Goal: Find specific page/section: Find specific page/section

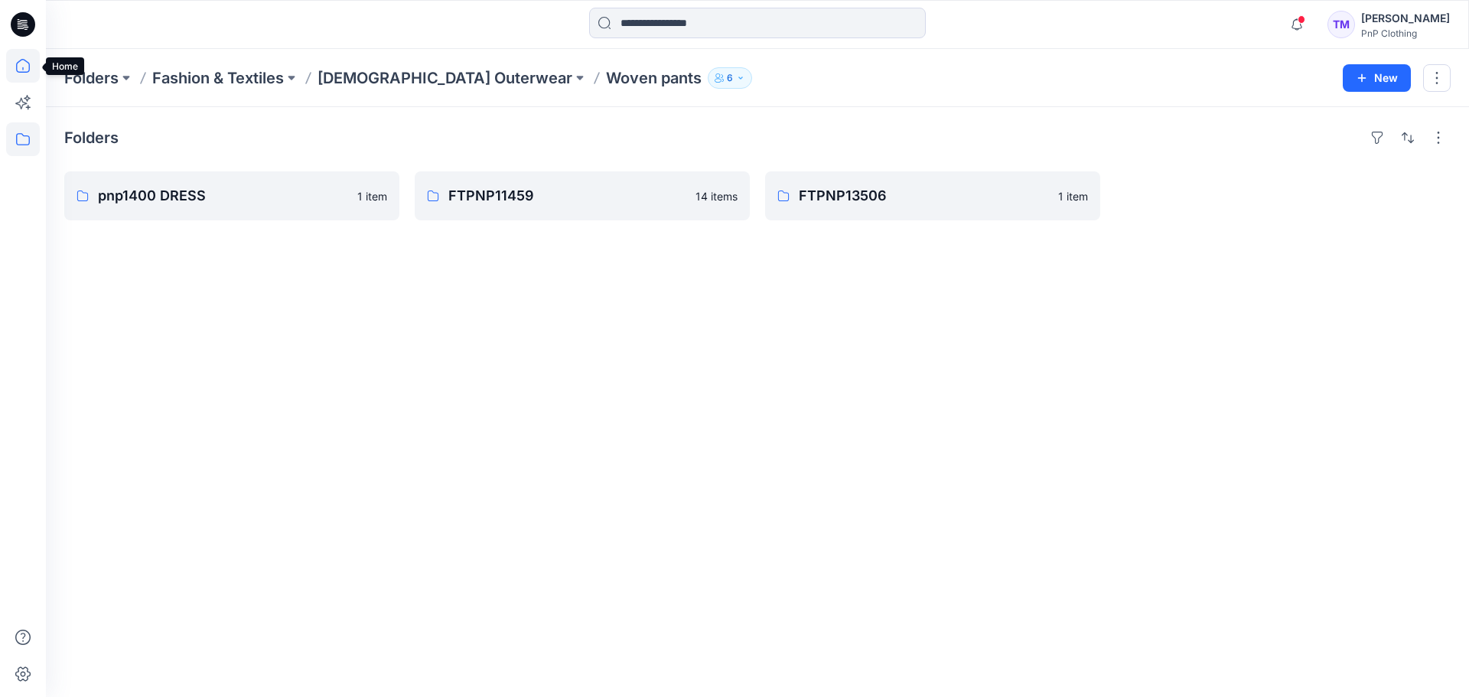
click at [20, 65] on icon at bounding box center [23, 66] width 34 height 34
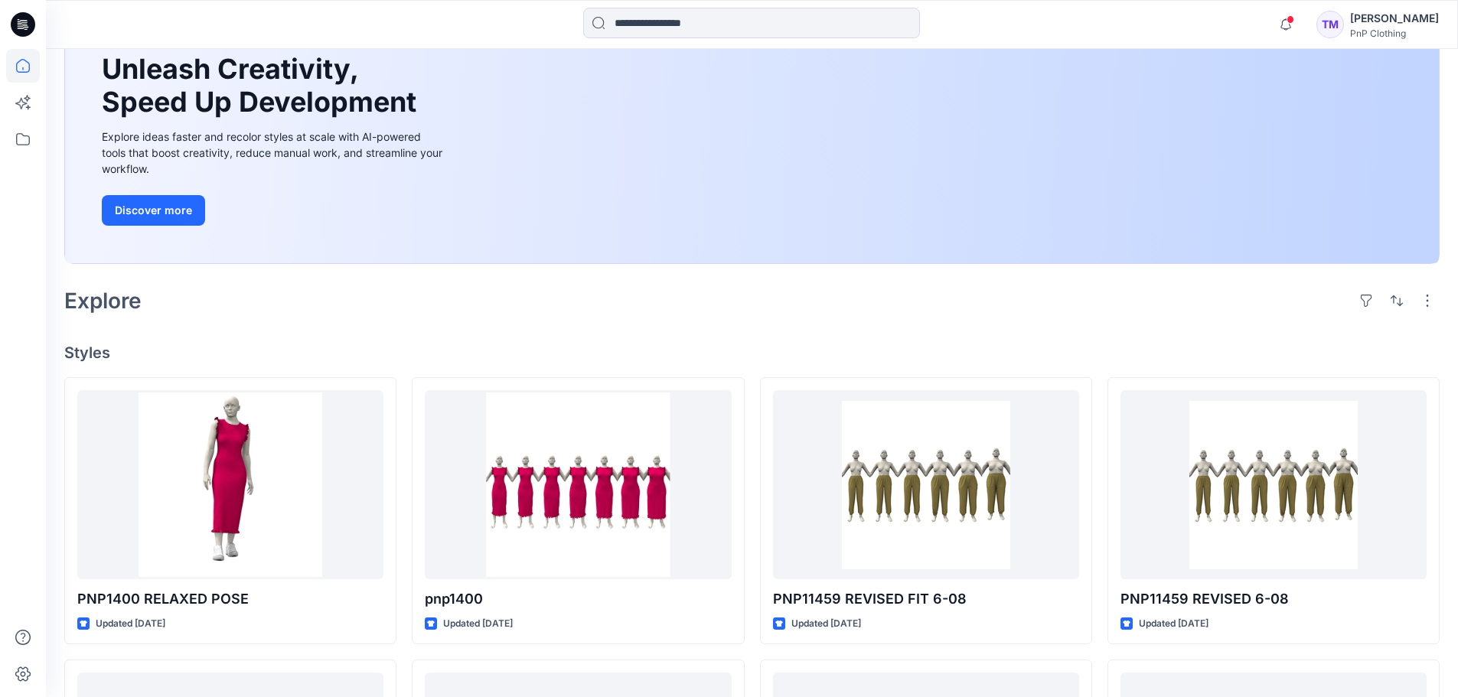
scroll to position [152, 0]
click at [23, 139] on icon at bounding box center [23, 139] width 34 height 34
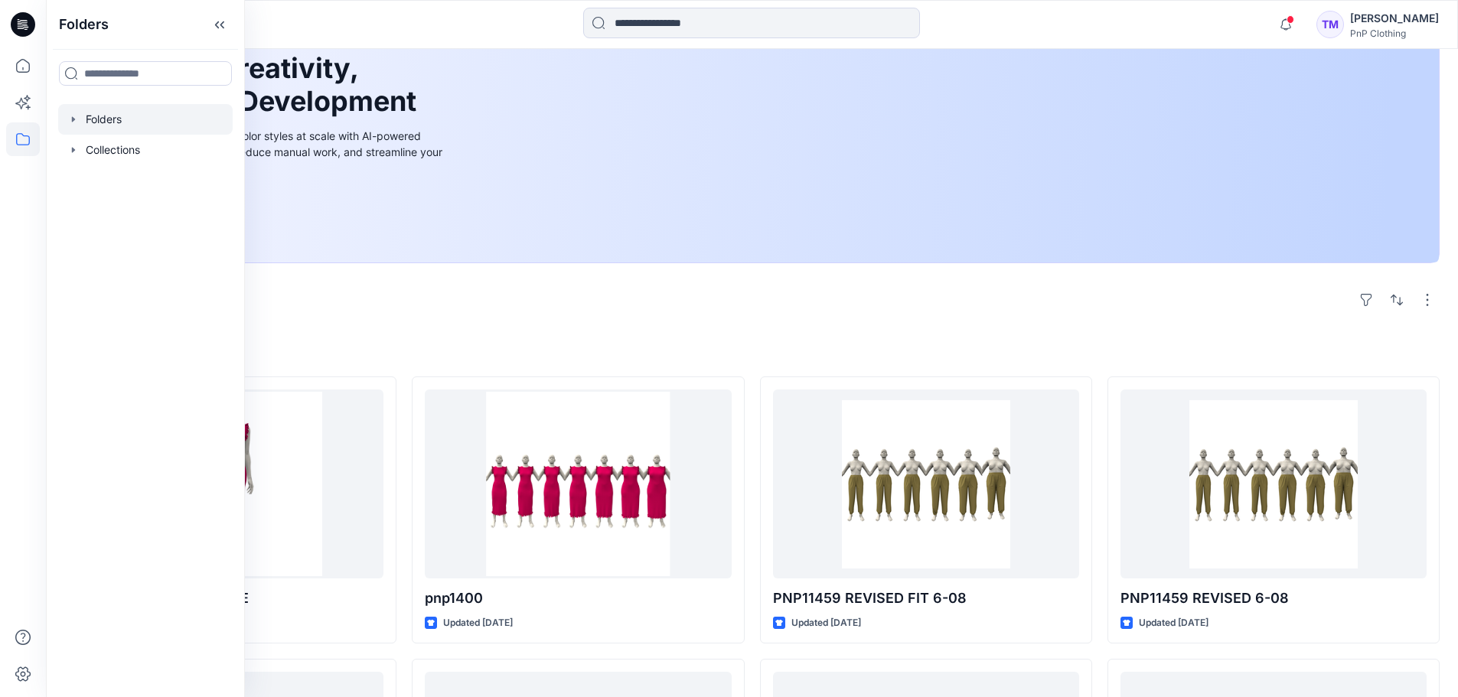
click at [68, 114] on icon "button" at bounding box center [73, 119] width 12 height 12
click at [108, 150] on div at bounding box center [145, 150] width 174 height 31
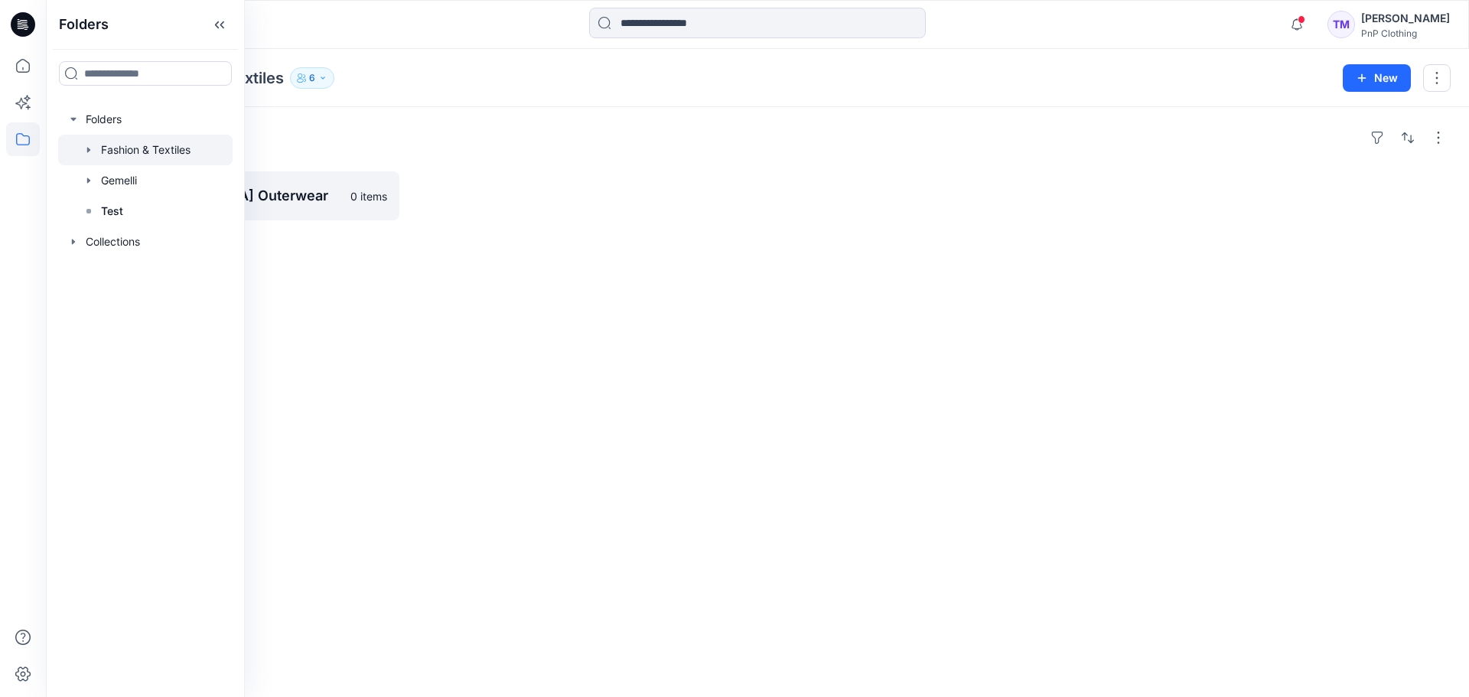
click at [517, 442] on div "Folders [DEMOGRAPHIC_DATA] Outerwear 0 items" at bounding box center [757, 402] width 1423 height 590
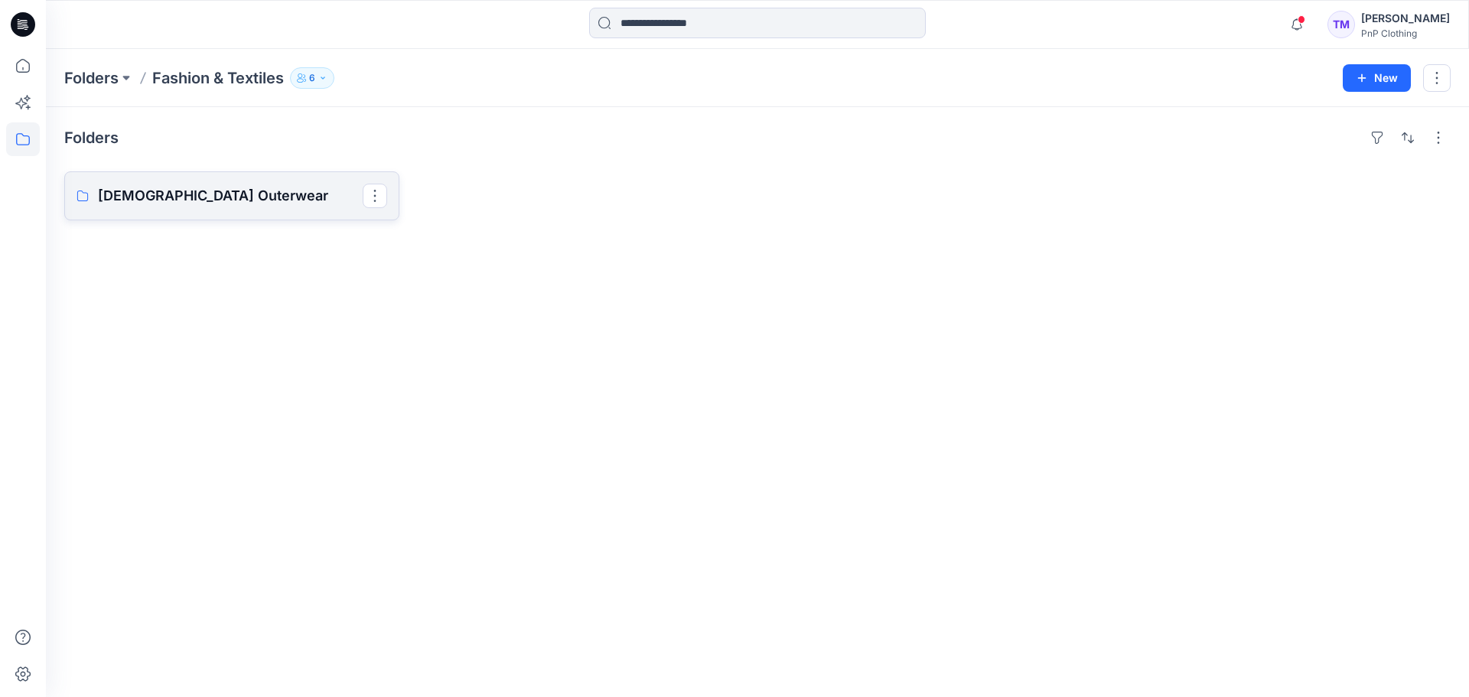
click at [245, 185] on p "[DEMOGRAPHIC_DATA] Outerwear" at bounding box center [230, 195] width 265 height 21
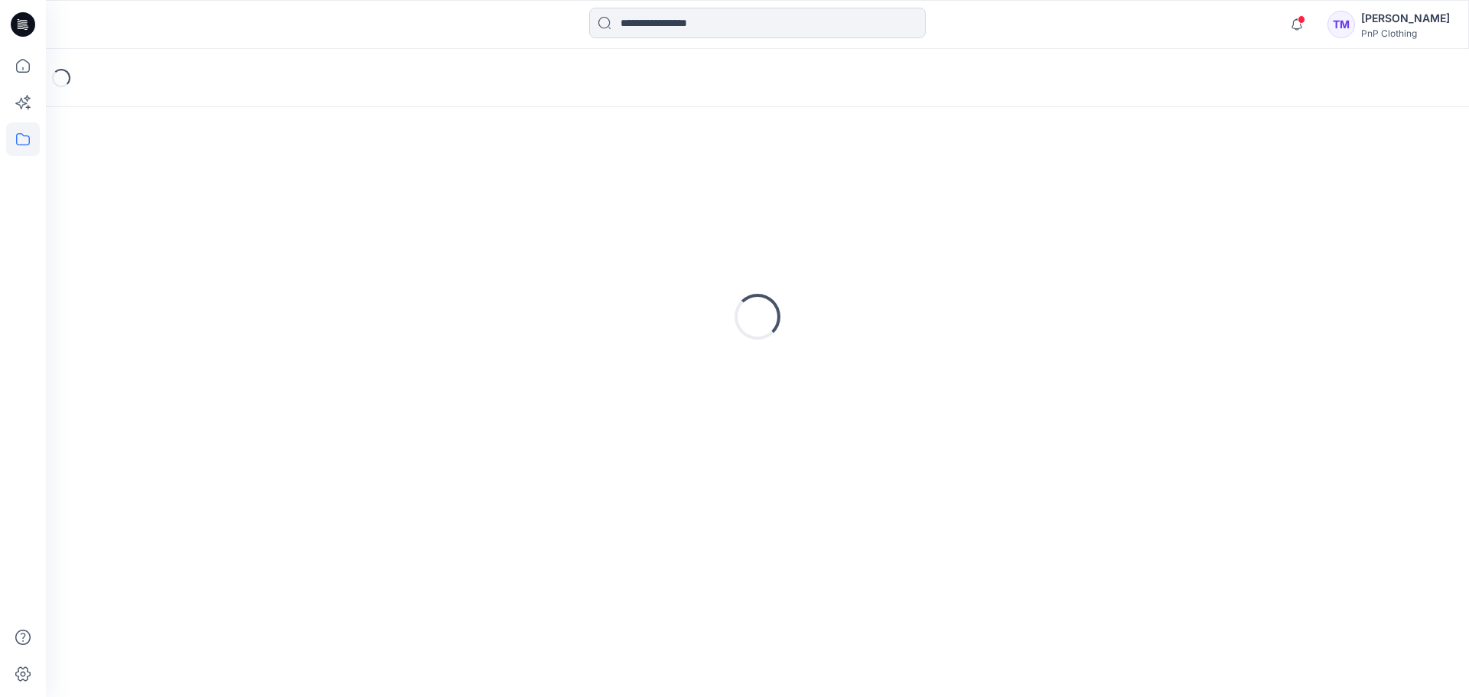
click at [245, 185] on div "Loading..." at bounding box center [757, 317] width 1387 height 383
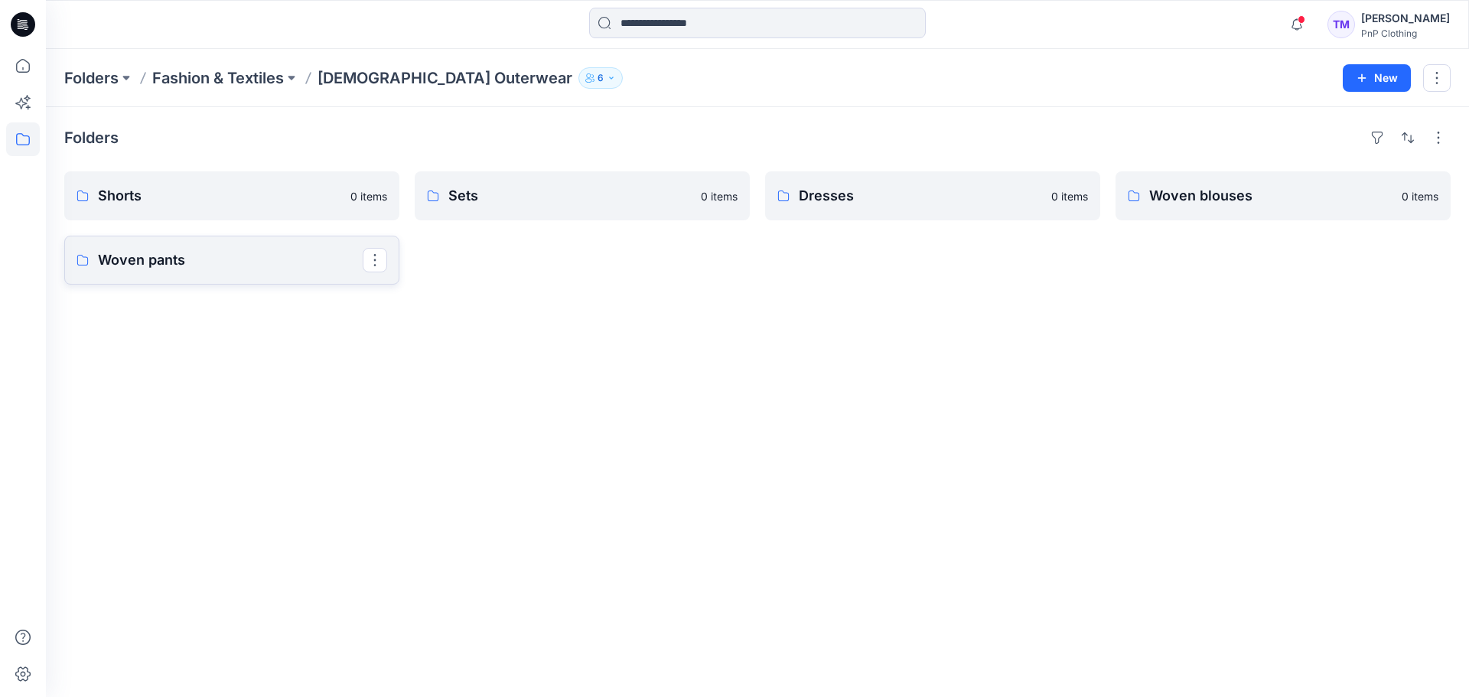
click at [143, 259] on p "Woven pants" at bounding box center [230, 259] width 265 height 21
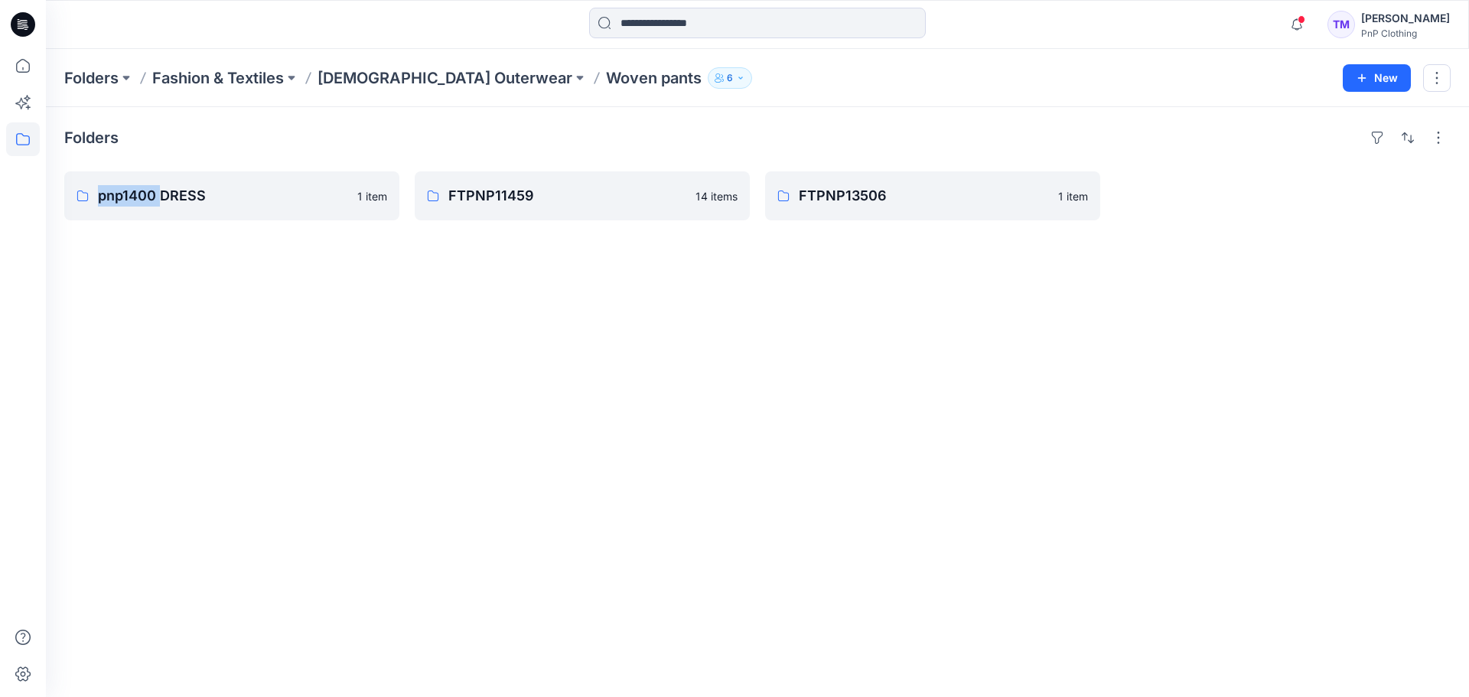
click at [143, 259] on div "Folders pnp1400 DRESS 1 item FTPNP11459 14 items FTPNP13506 1 item" at bounding box center [757, 402] width 1423 height 590
click at [701, 366] on div "Folders pnp1400 DRESS 1 item FTPNP11459 14 items FTPNP13506 1 item" at bounding box center [757, 402] width 1423 height 590
click at [409, 81] on p "[DEMOGRAPHIC_DATA] Outerwear" at bounding box center [445, 77] width 255 height 21
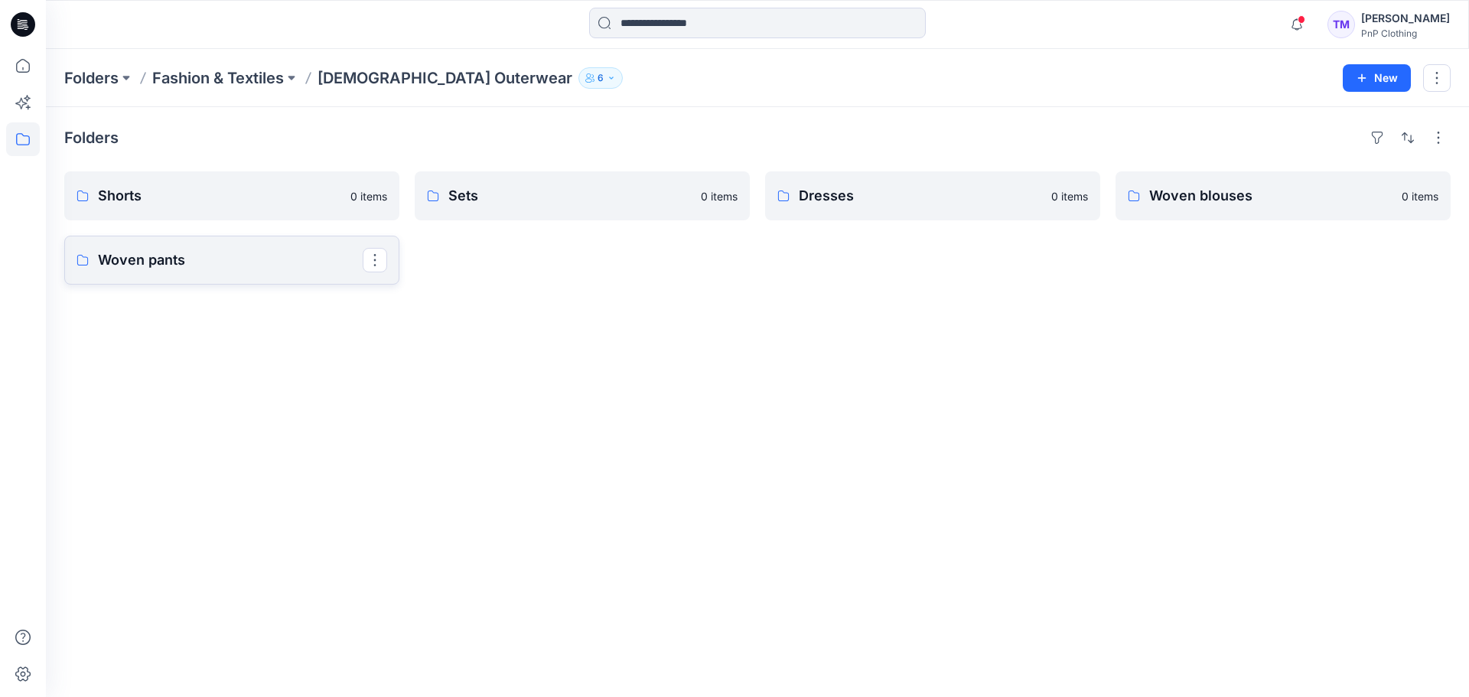
click at [142, 249] on p "Woven pants" at bounding box center [230, 259] width 265 height 21
click at [143, 250] on div "Folders Shorts 0 items Woven pants Sets 0 items Dresses 0 items Woven blouses 0…" at bounding box center [757, 402] width 1423 height 590
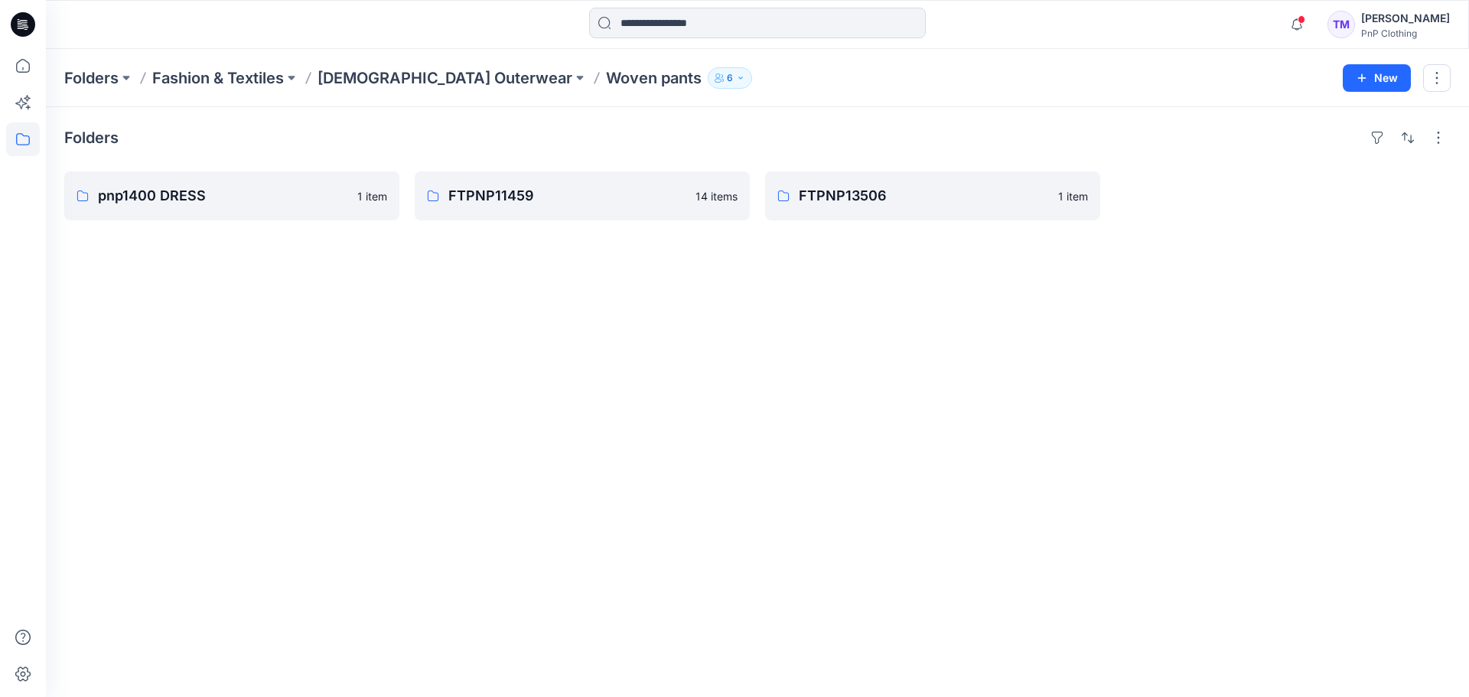
click at [276, 333] on div "Folders pnp1400 DRESS 1 item FTPNP11459 14 items FTPNP13506 1 item" at bounding box center [757, 402] width 1423 height 590
click at [738, 334] on div "Folders pnp1400 DRESS 1 item FTPNP11459 14 items FTPNP13506 1 item" at bounding box center [757, 402] width 1423 height 590
click at [522, 193] on p "FTPNP11459" at bounding box center [580, 195] width 265 height 21
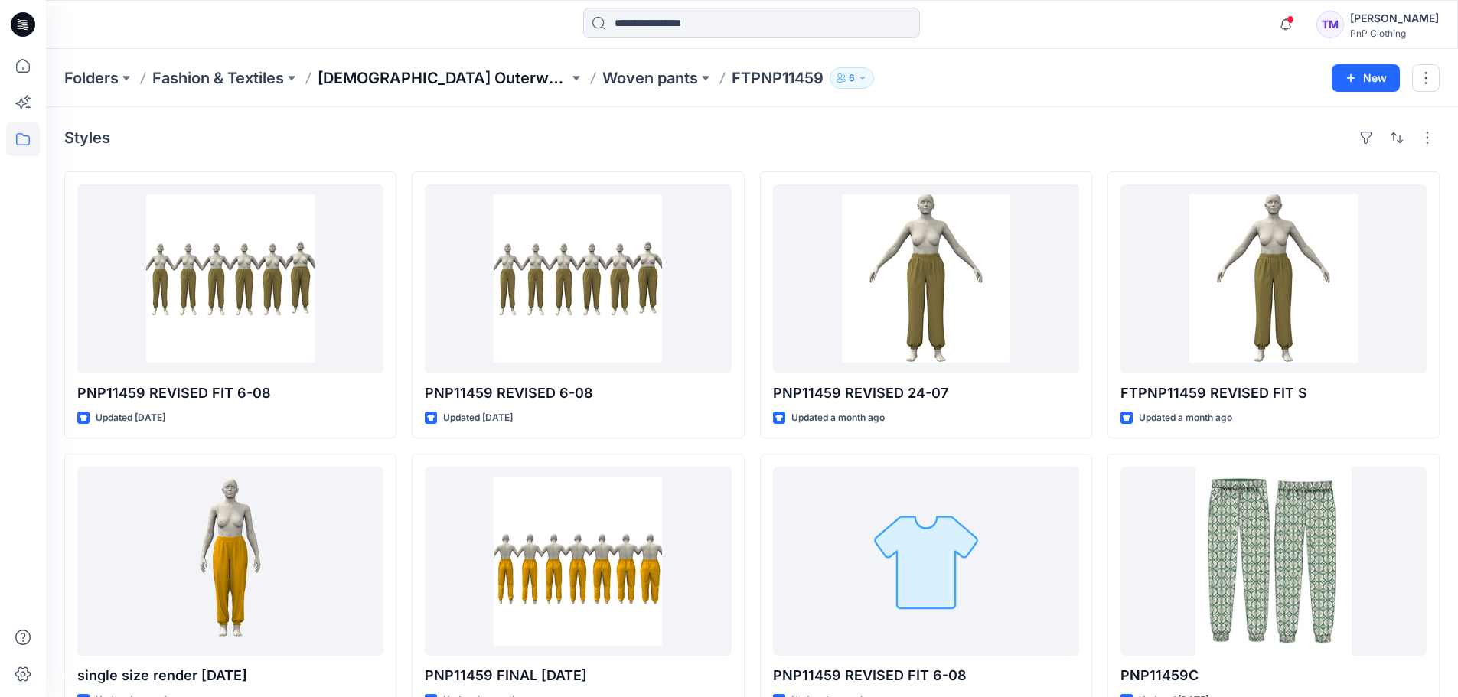
click at [380, 77] on p "[DEMOGRAPHIC_DATA] Outerwear" at bounding box center [443, 77] width 251 height 21
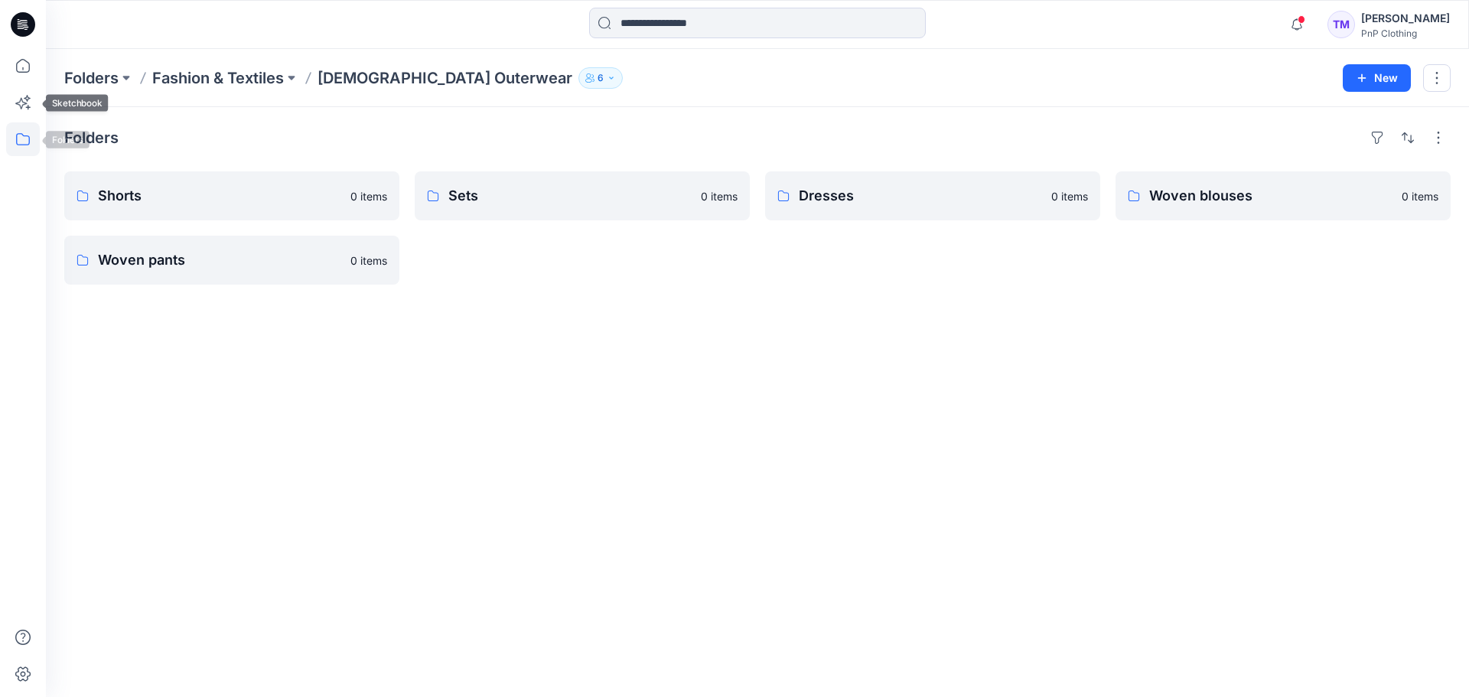
click at [29, 132] on icon at bounding box center [23, 139] width 34 height 34
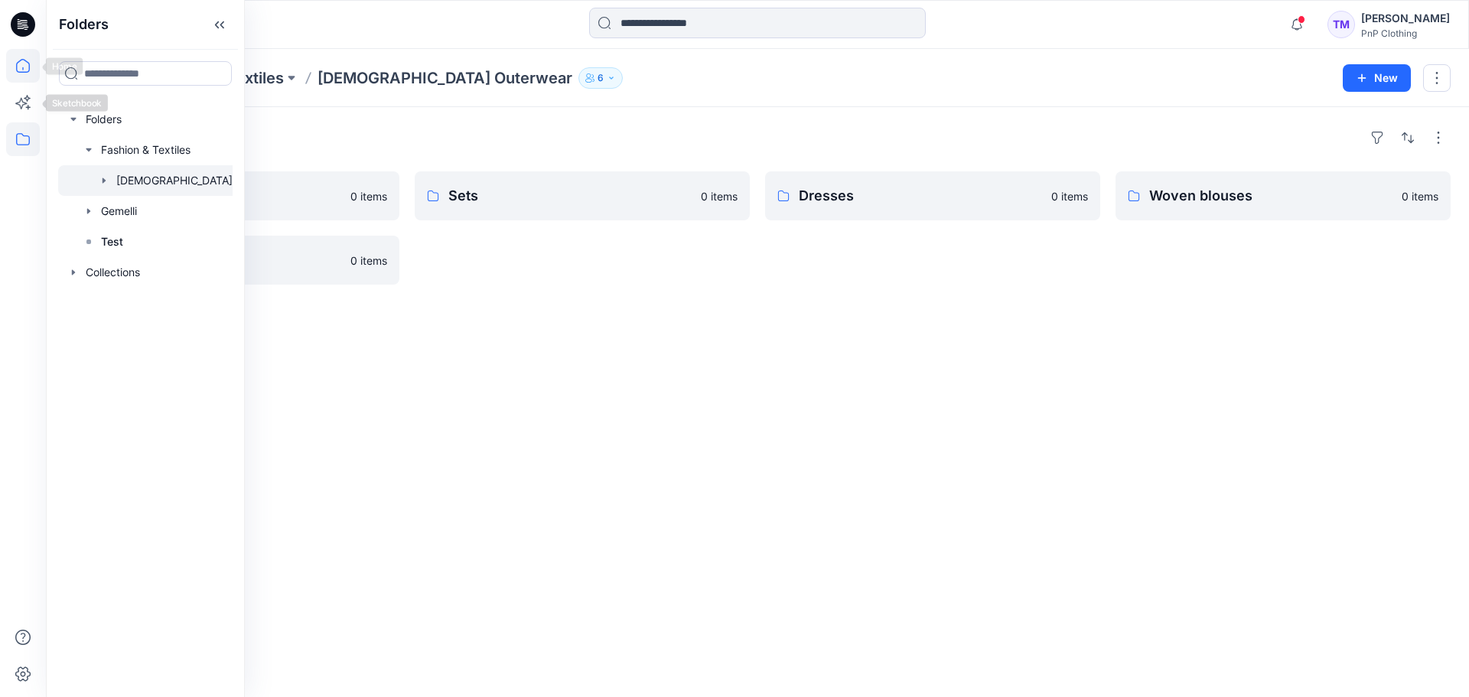
click at [21, 58] on icon at bounding box center [23, 66] width 34 height 34
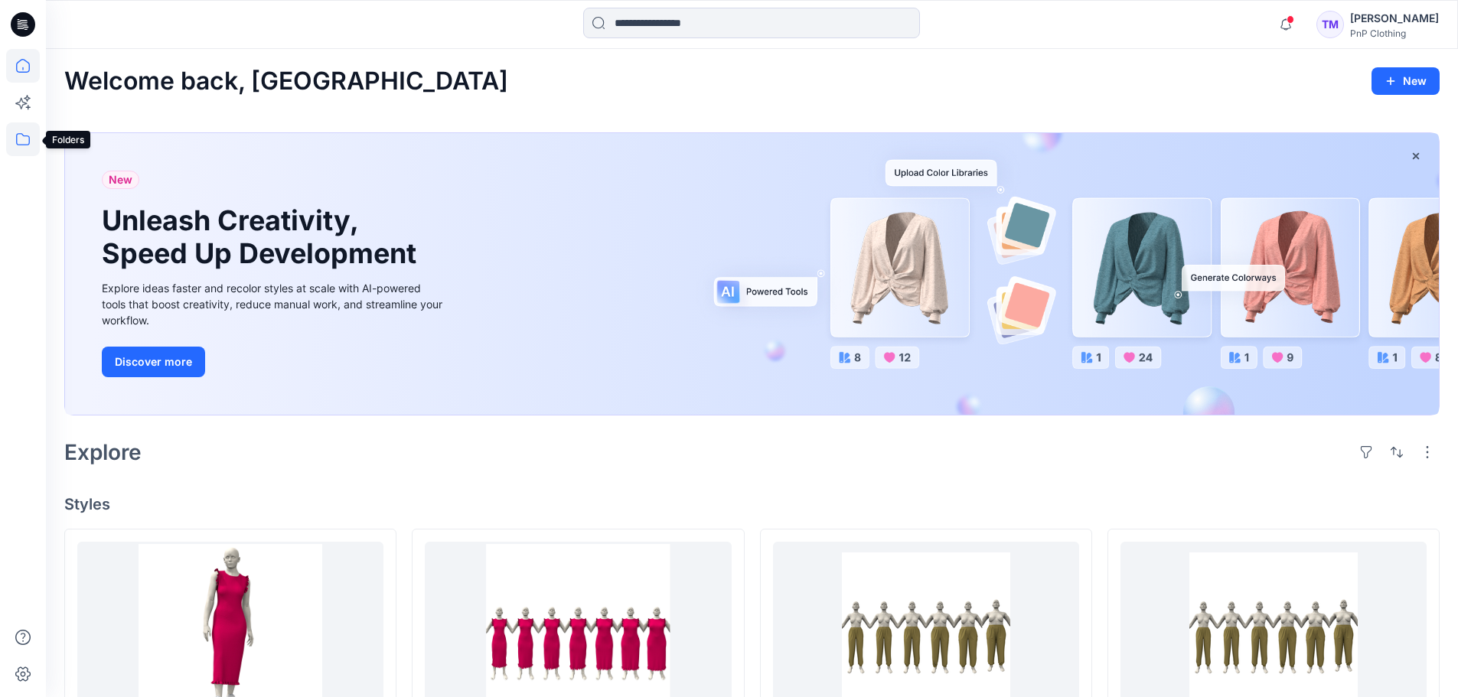
click at [16, 141] on icon at bounding box center [23, 139] width 34 height 34
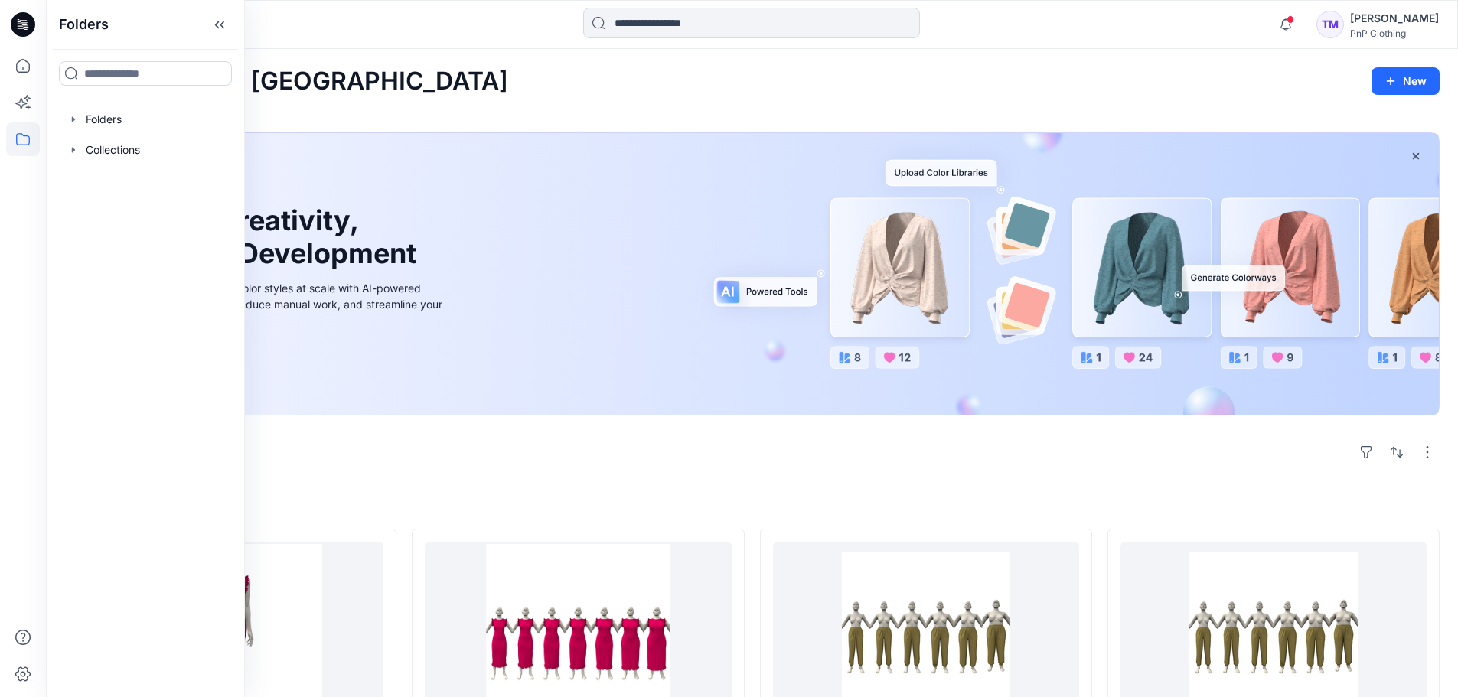
click at [96, 103] on div "Folders Folders Collections" at bounding box center [145, 348] width 199 height 697
click at [94, 116] on div at bounding box center [145, 119] width 174 height 31
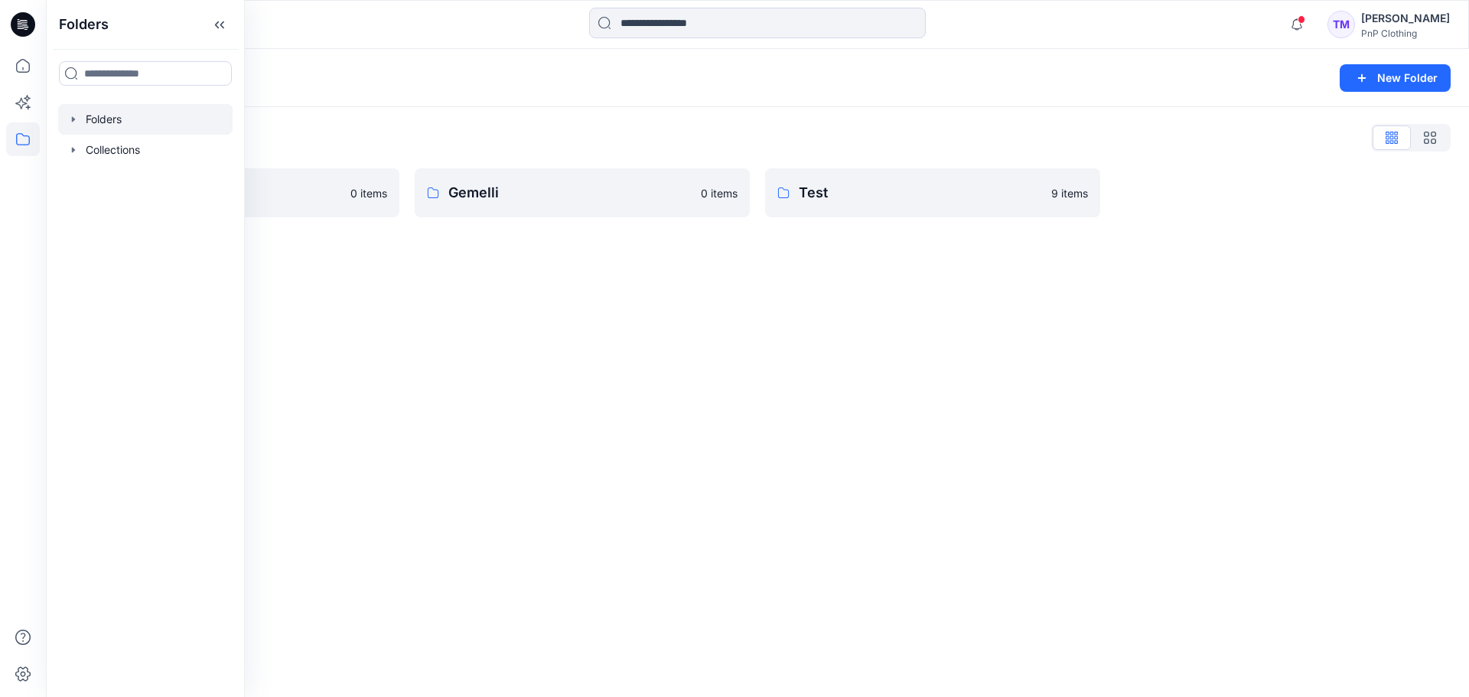
click at [389, 277] on div "Folders New Folder Folders List Fashion & Textiles 0 items Gemelli 0 items Test…" at bounding box center [757, 373] width 1423 height 648
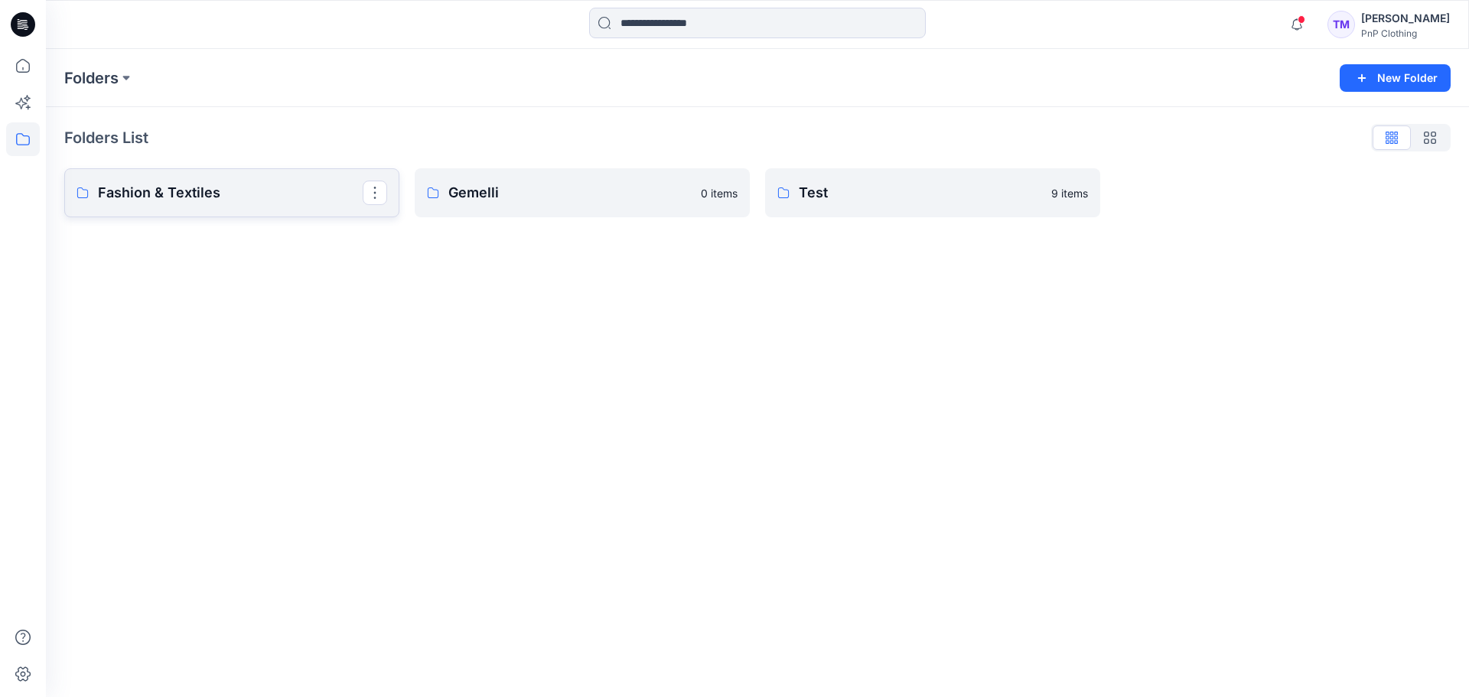
click at [266, 184] on p "Fashion & Textiles" at bounding box center [230, 192] width 265 height 21
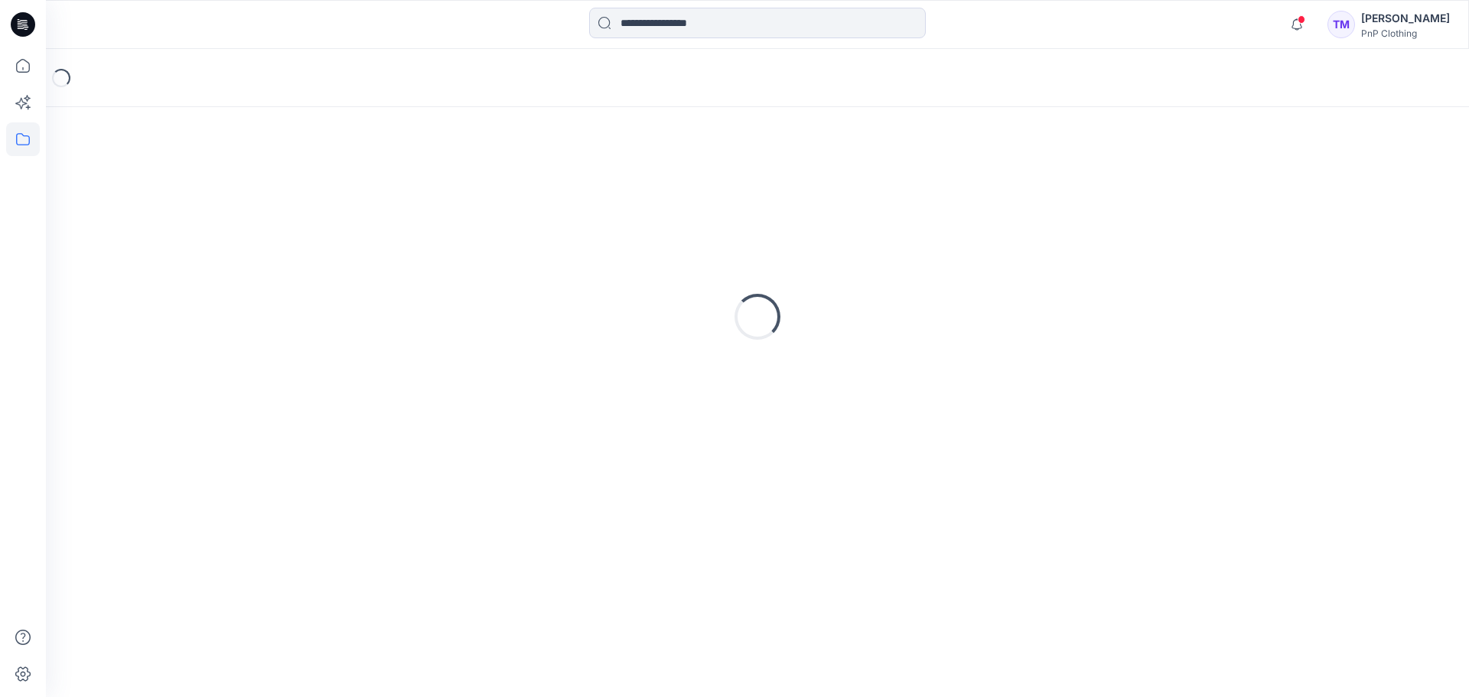
click at [266, 191] on div "Loading..." at bounding box center [757, 317] width 1387 height 383
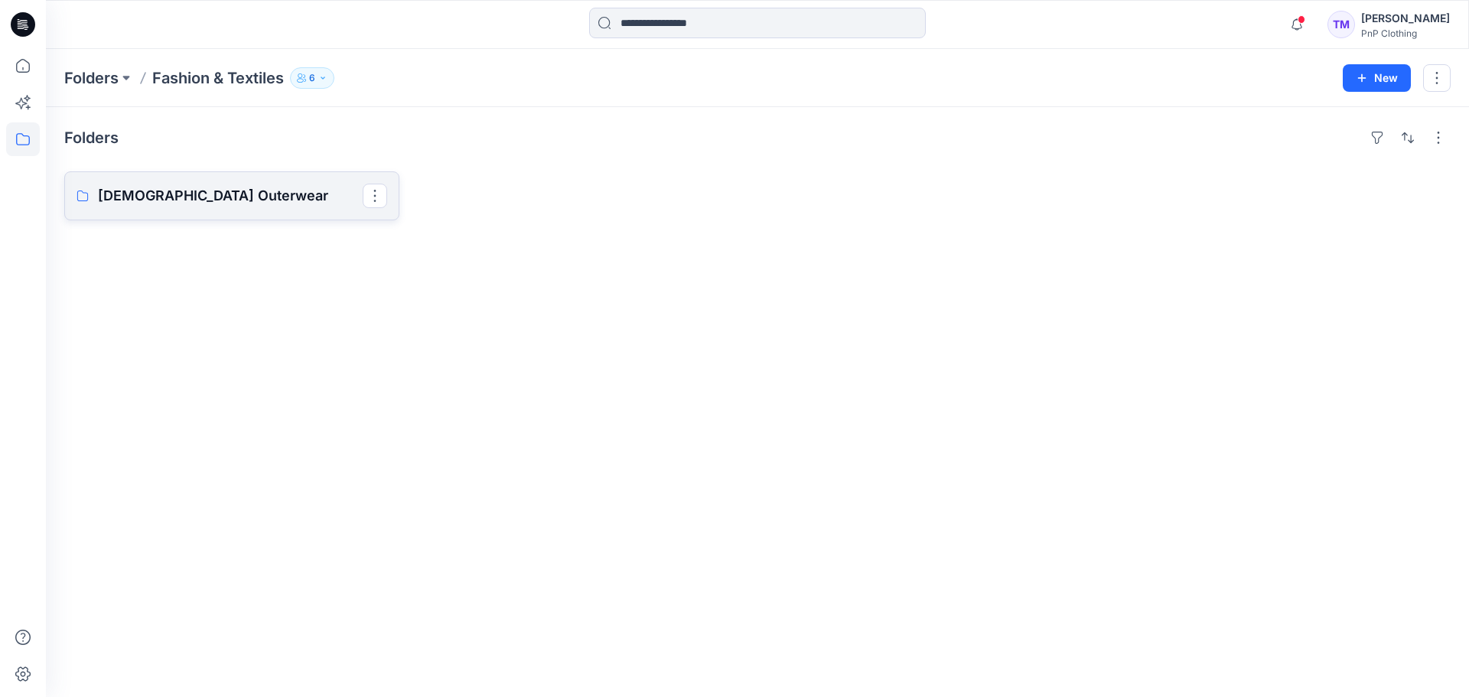
click at [147, 185] on p "[DEMOGRAPHIC_DATA] Outerwear" at bounding box center [230, 195] width 265 height 21
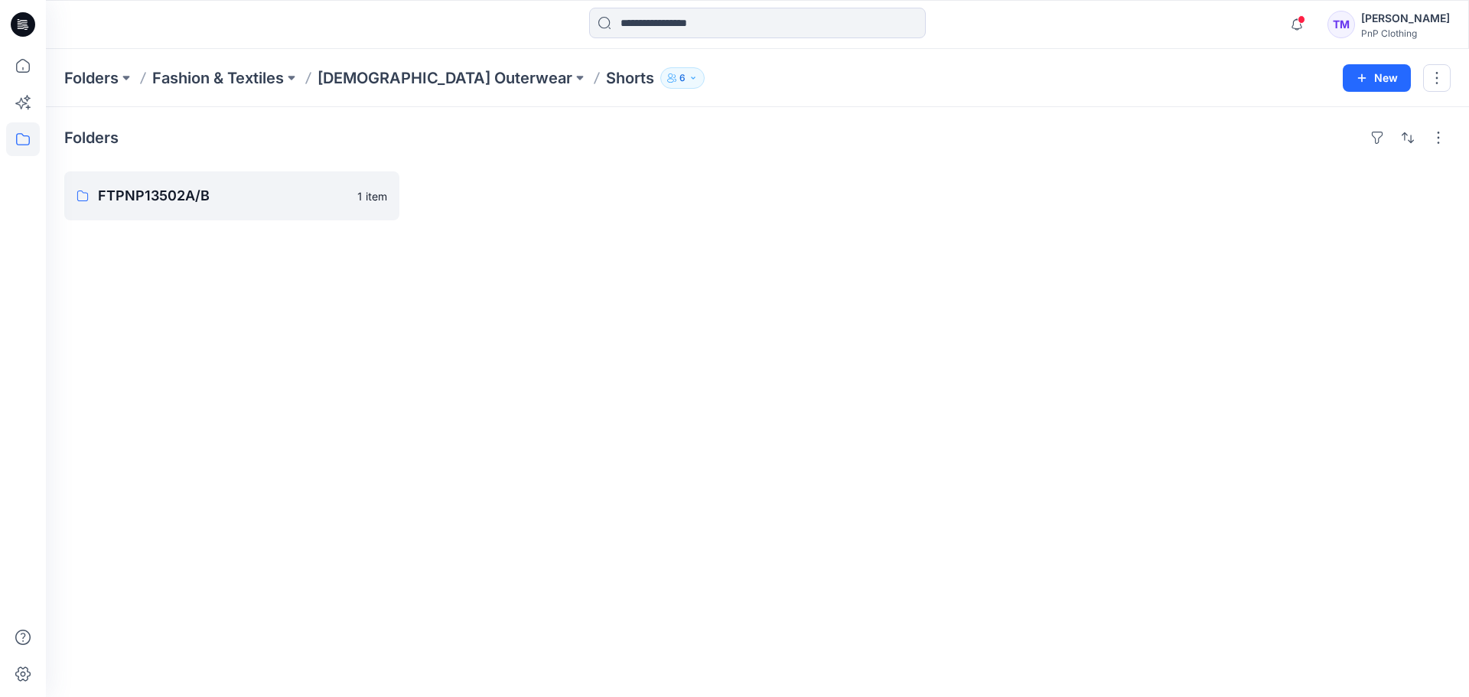
click at [349, 80] on p "[DEMOGRAPHIC_DATA] Outerwear" at bounding box center [445, 77] width 255 height 21
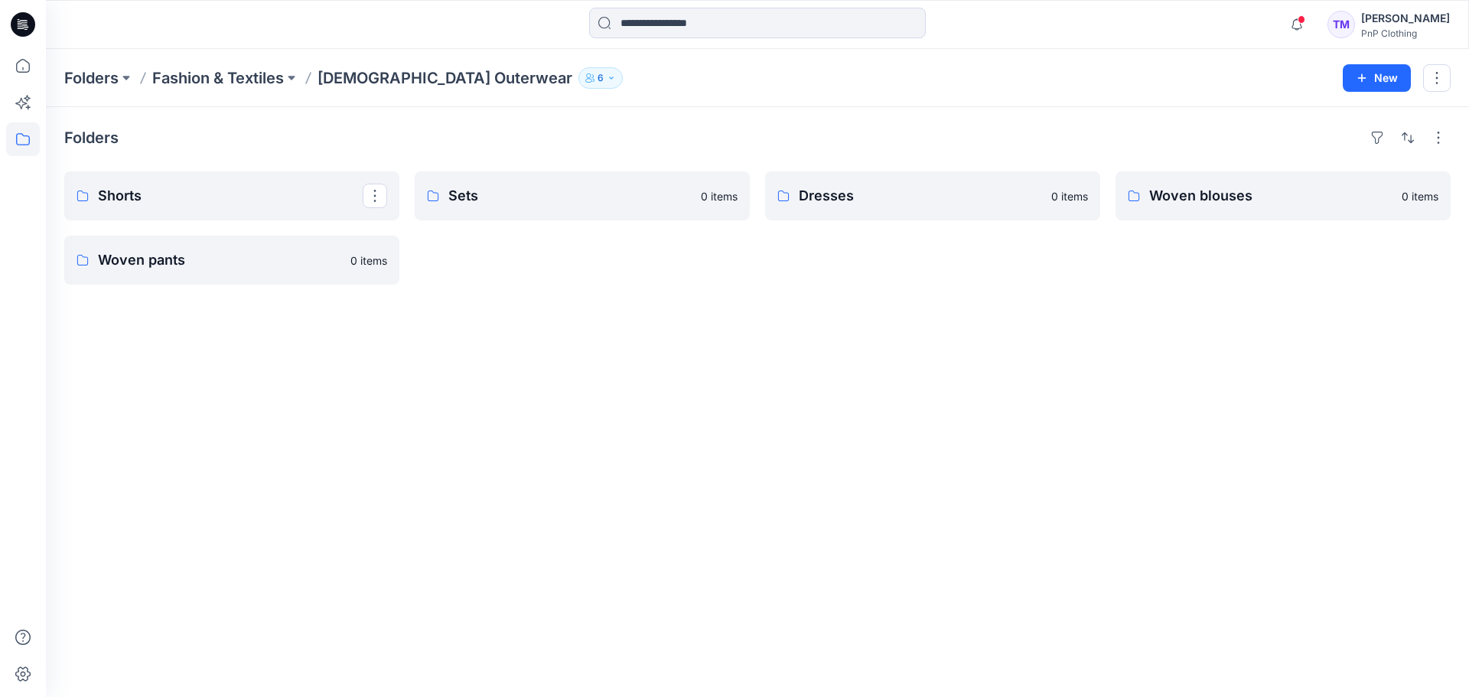
click at [337, 360] on div "Folders Shorts Woven pants 0 items Sets 0 items Dresses 0 items Woven blouses 0…" at bounding box center [757, 402] width 1423 height 590
click at [109, 262] on p "Woven pants" at bounding box center [230, 259] width 265 height 21
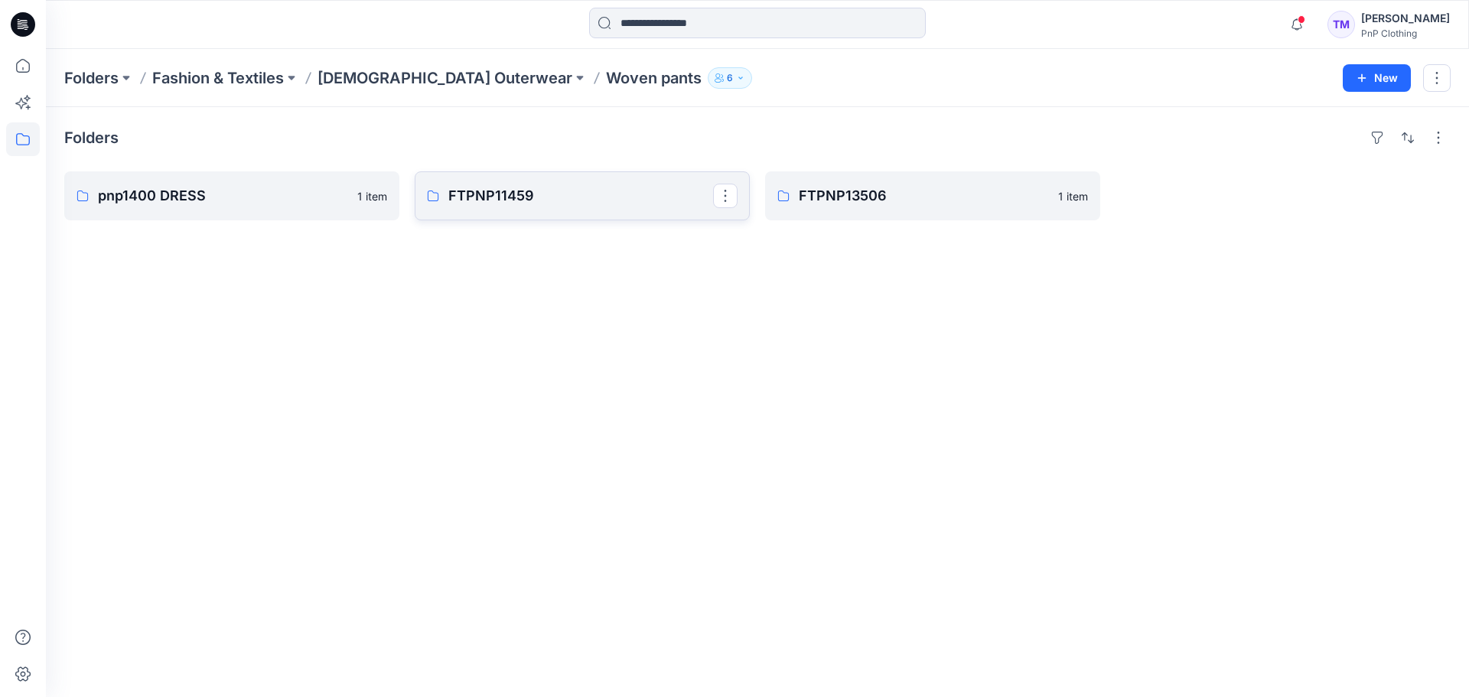
click at [506, 201] on p "FTPNP11459" at bounding box center [580, 195] width 265 height 21
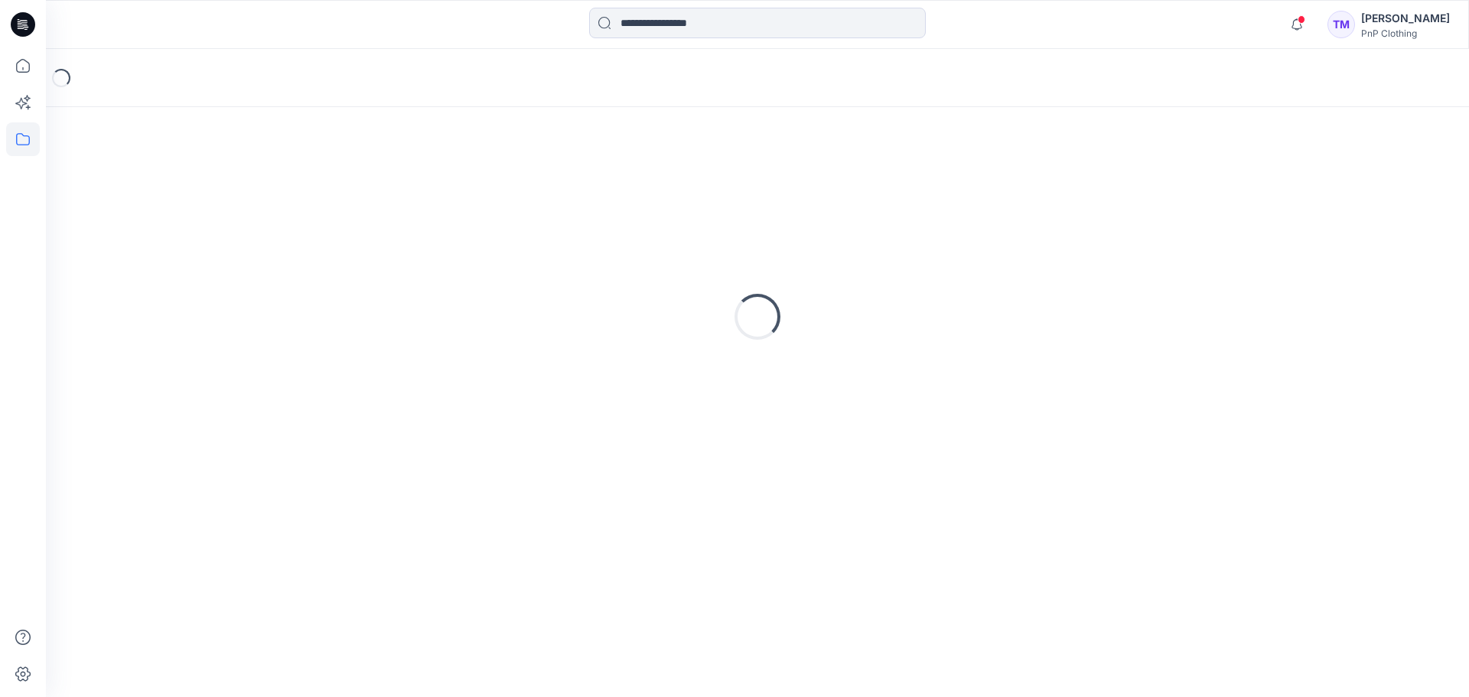
click at [504, 204] on div "Loading..." at bounding box center [757, 317] width 1387 height 383
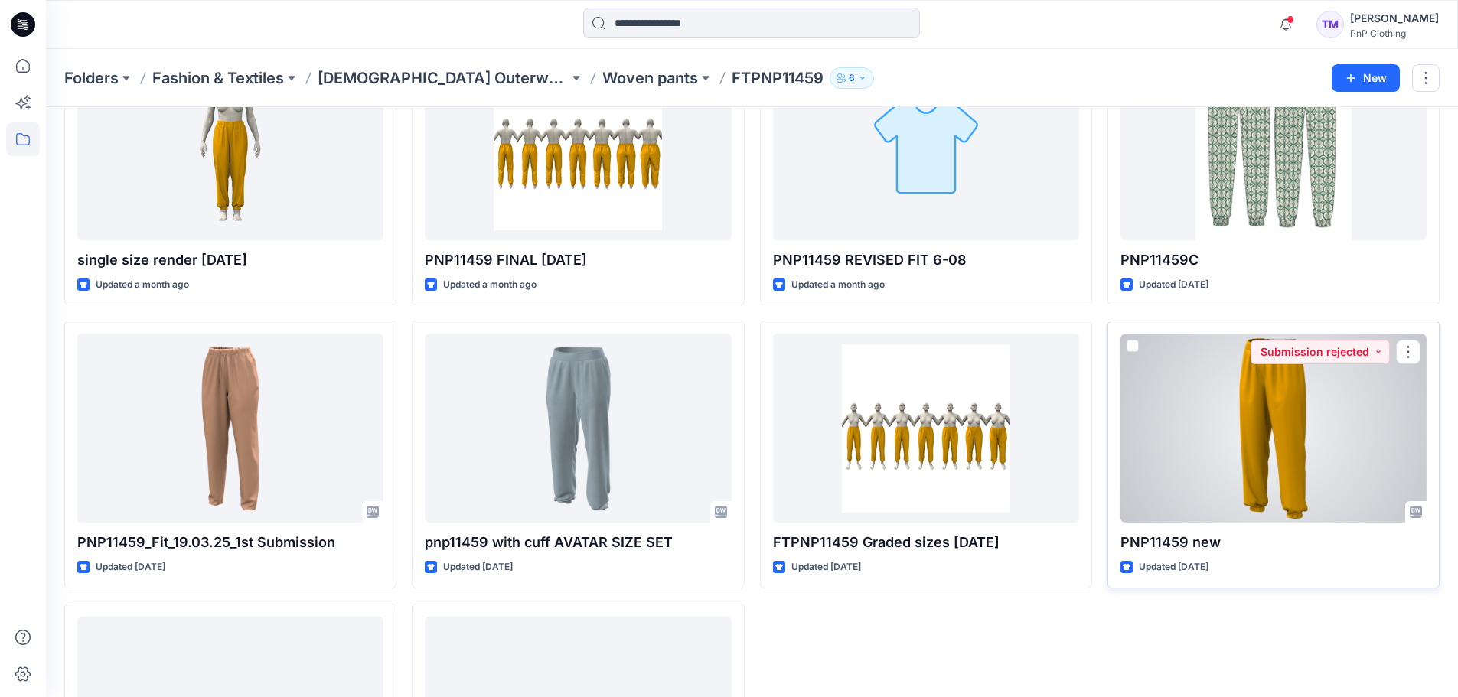
scroll to position [608, 0]
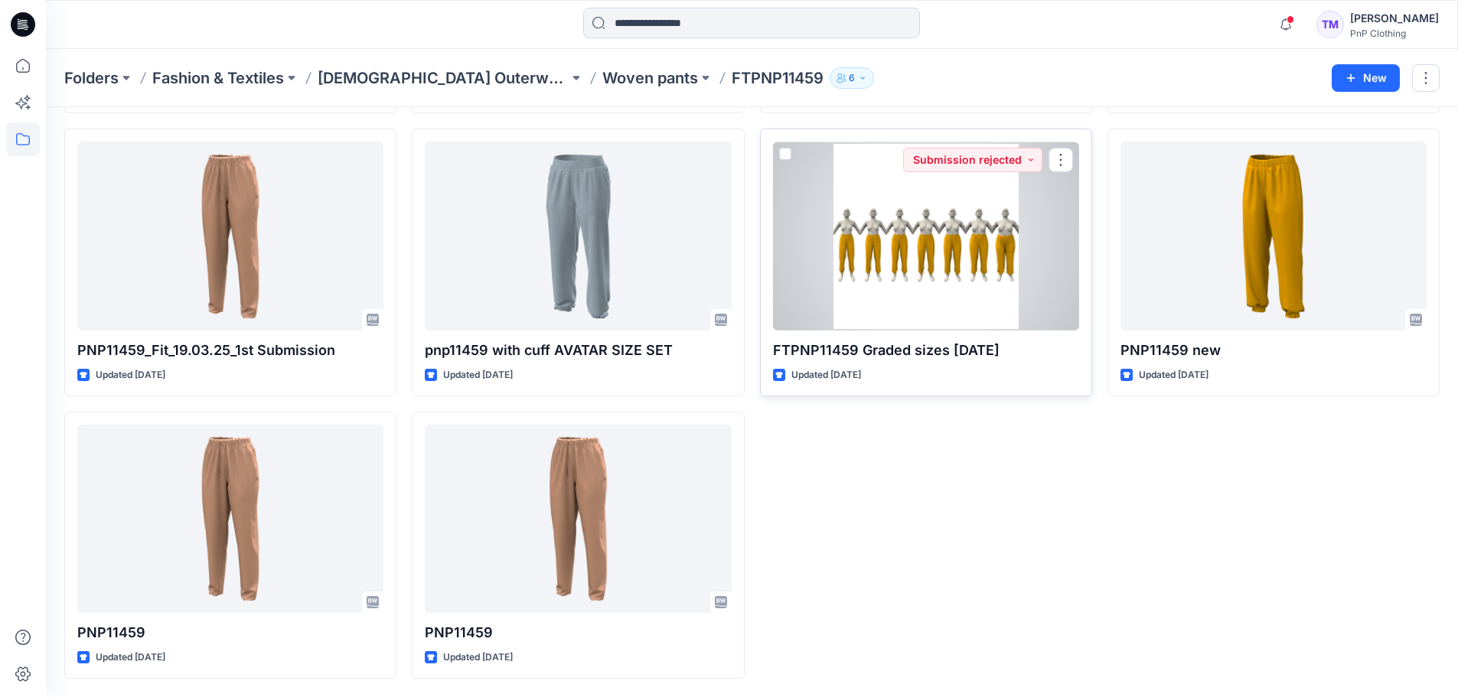
click at [959, 234] on div at bounding box center [926, 236] width 306 height 189
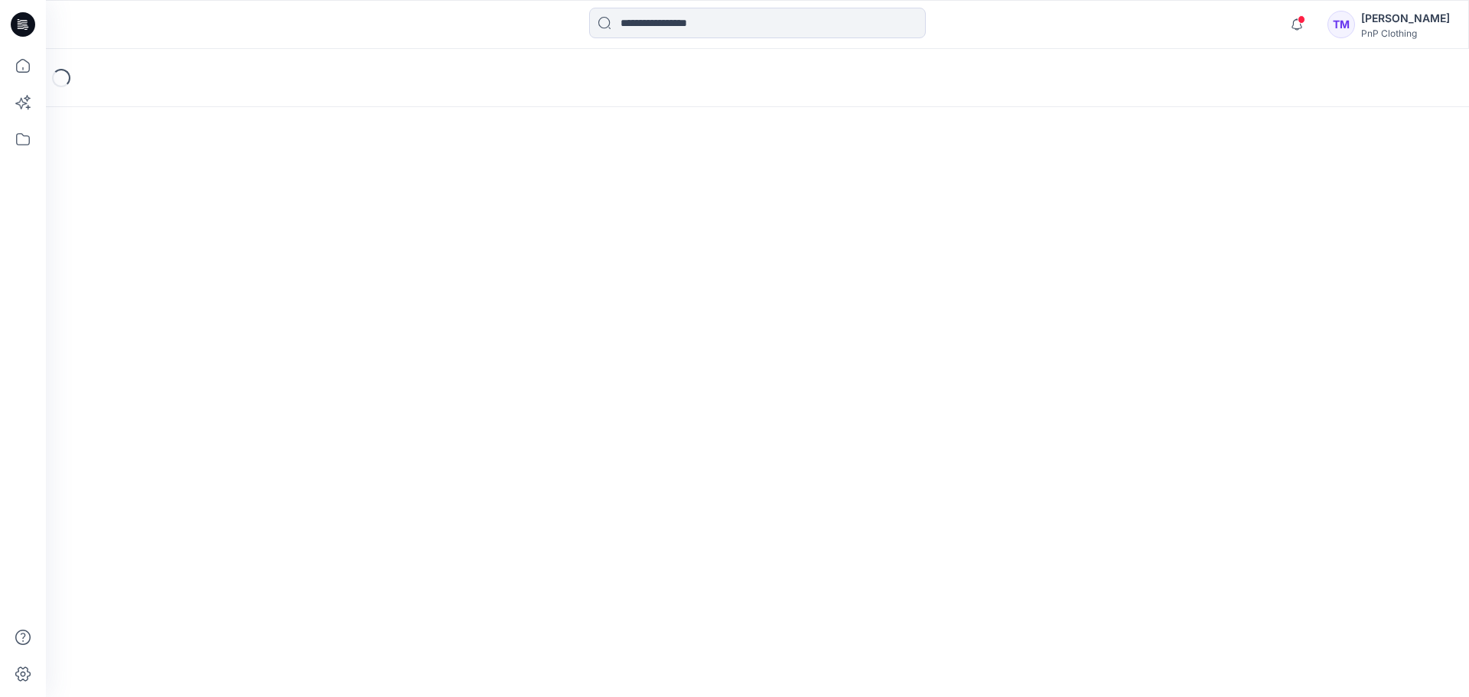
click at [959, 234] on div "Loading..." at bounding box center [757, 373] width 1423 height 648
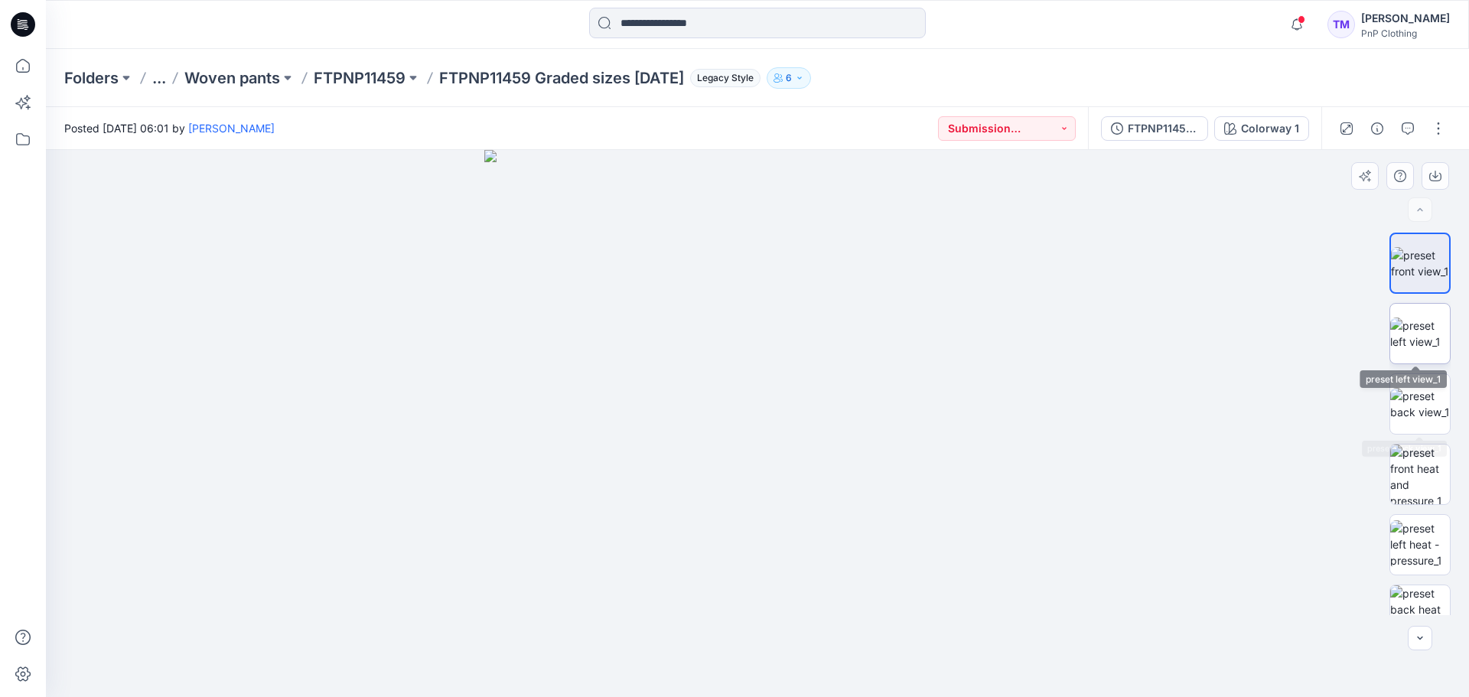
click at [1408, 331] on img at bounding box center [1421, 334] width 60 height 32
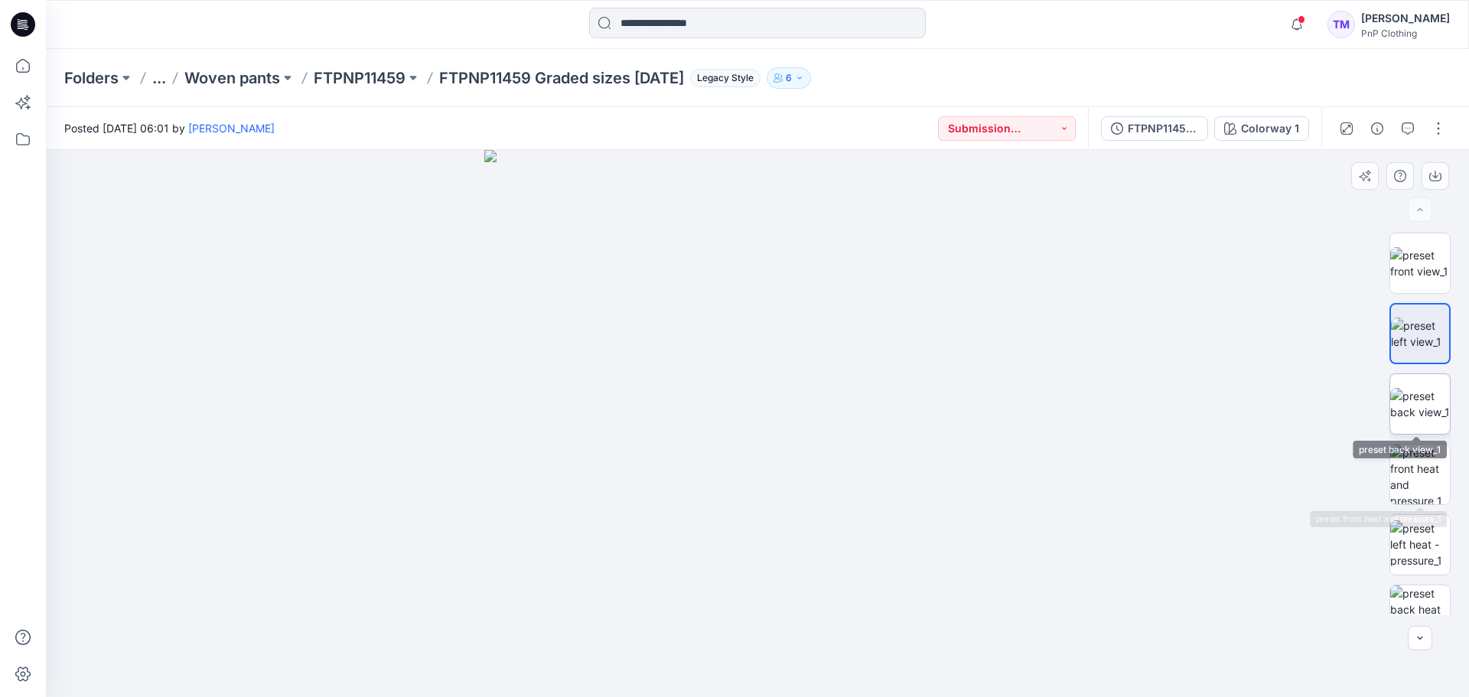
click at [1425, 396] on img at bounding box center [1421, 404] width 60 height 32
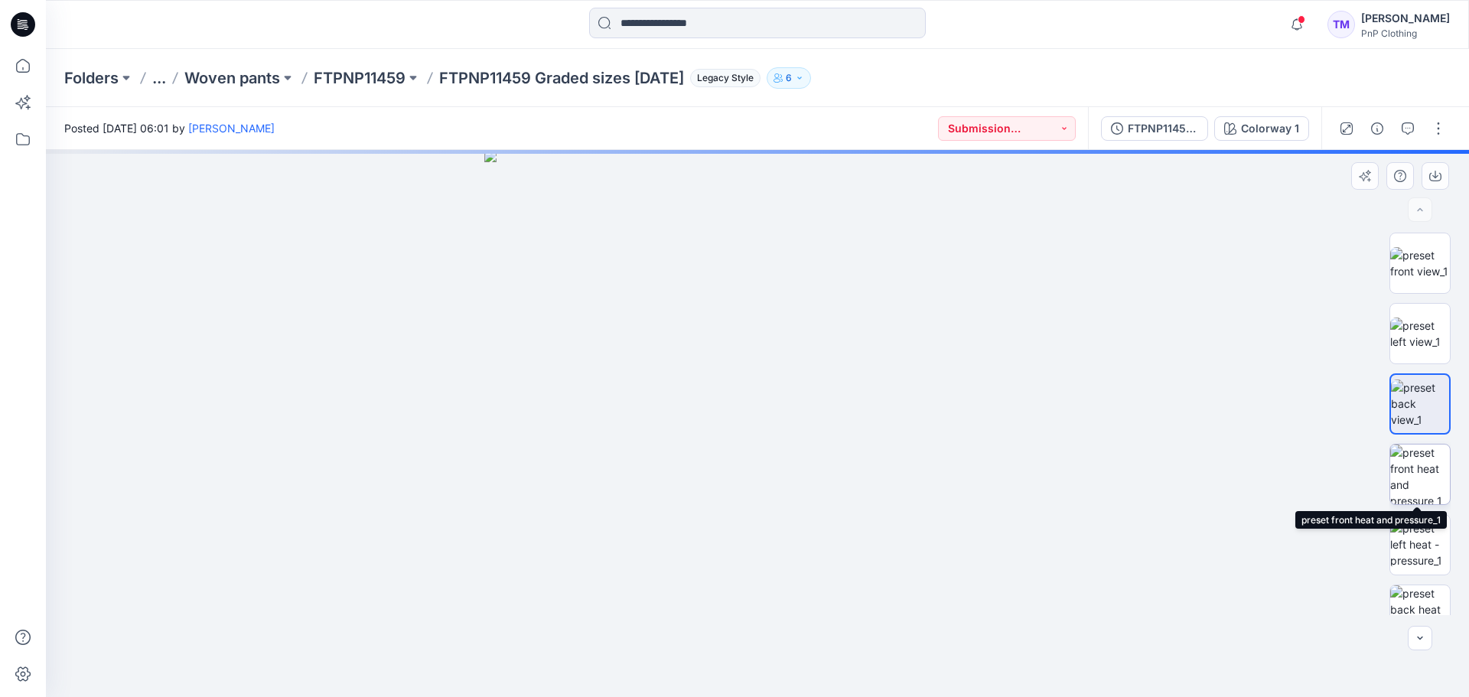
click at [1425, 452] on img at bounding box center [1421, 475] width 60 height 60
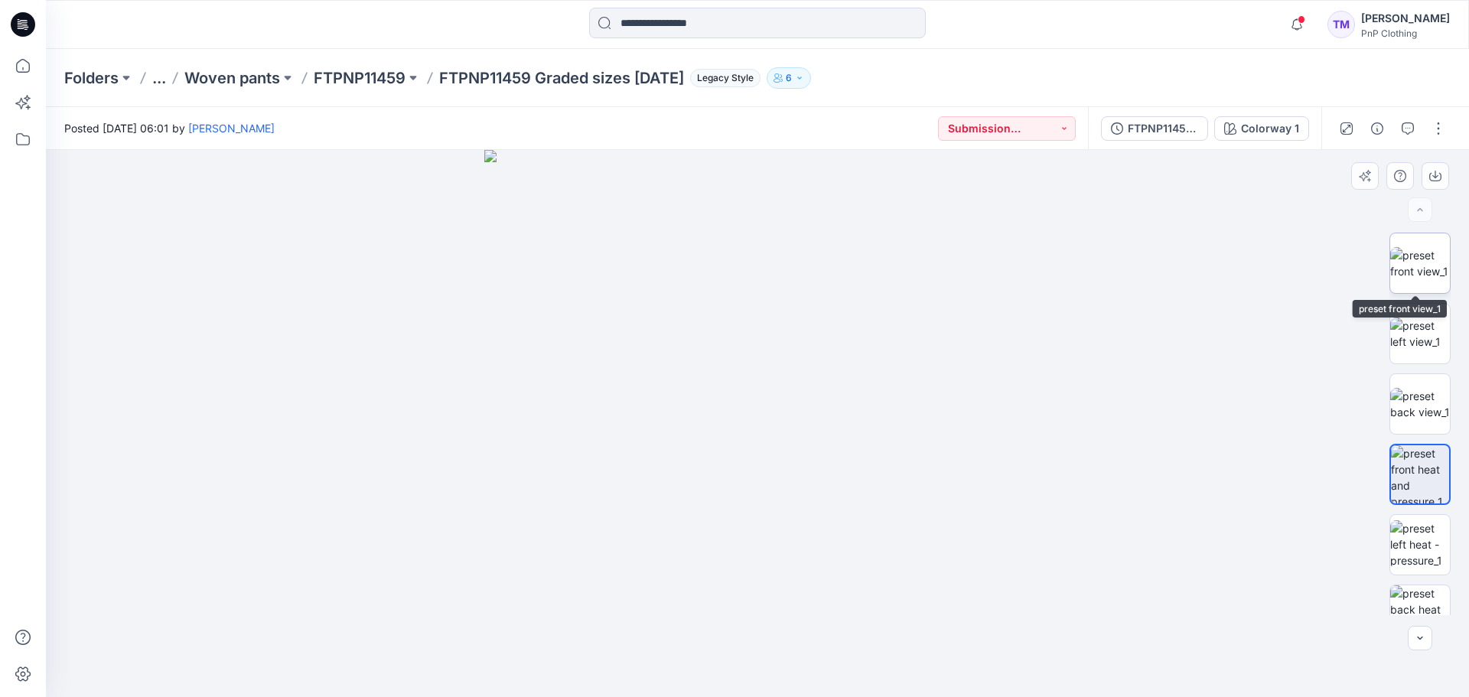
click at [1412, 262] on img at bounding box center [1421, 263] width 60 height 32
